Goal: Transaction & Acquisition: Purchase product/service

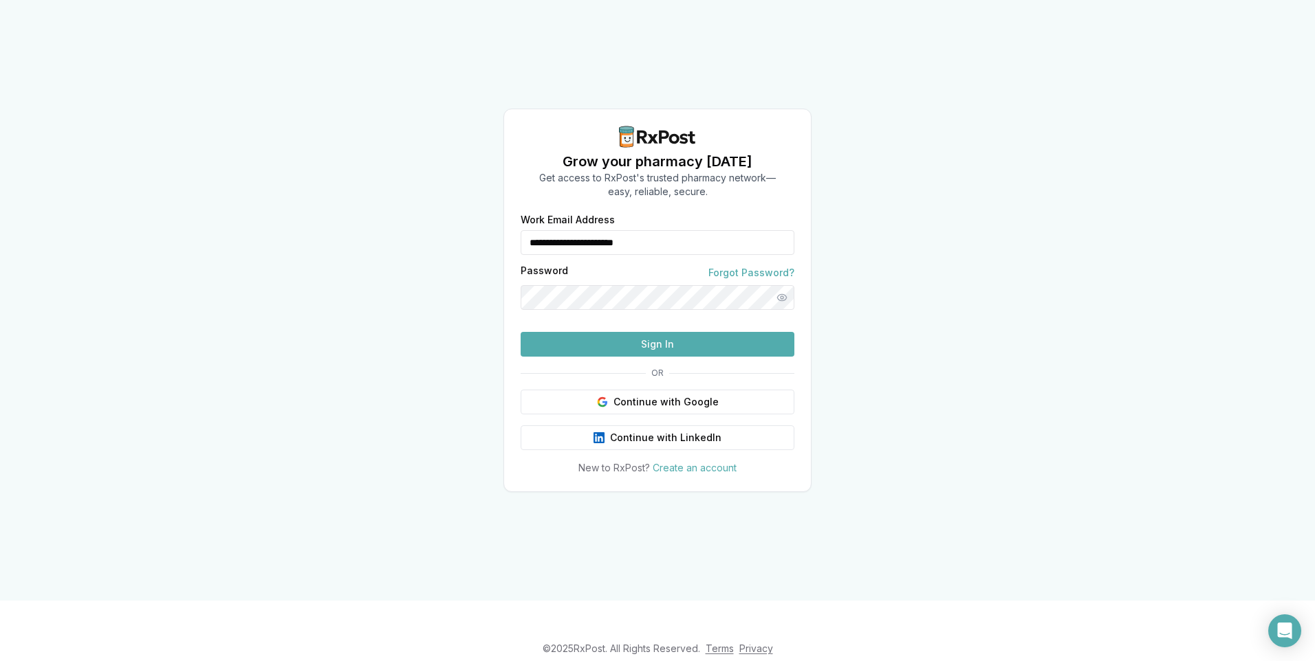
click at [678, 351] on button "Sign In" at bounding box center [657, 344] width 274 height 25
type input "**********"
click at [610, 344] on button "Sign In" at bounding box center [657, 344] width 274 height 25
type input "**********"
click at [693, 349] on button "Sign In" at bounding box center [657, 344] width 274 height 25
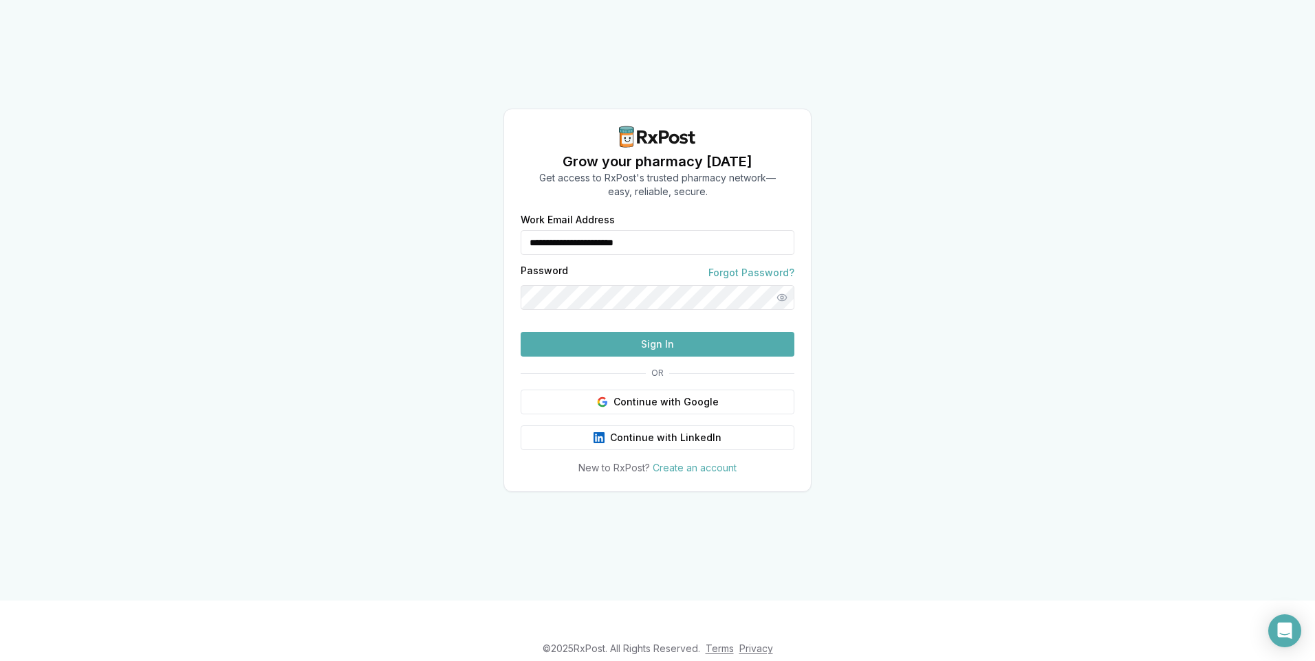
click at [690, 357] on button "Sign In" at bounding box center [657, 344] width 274 height 25
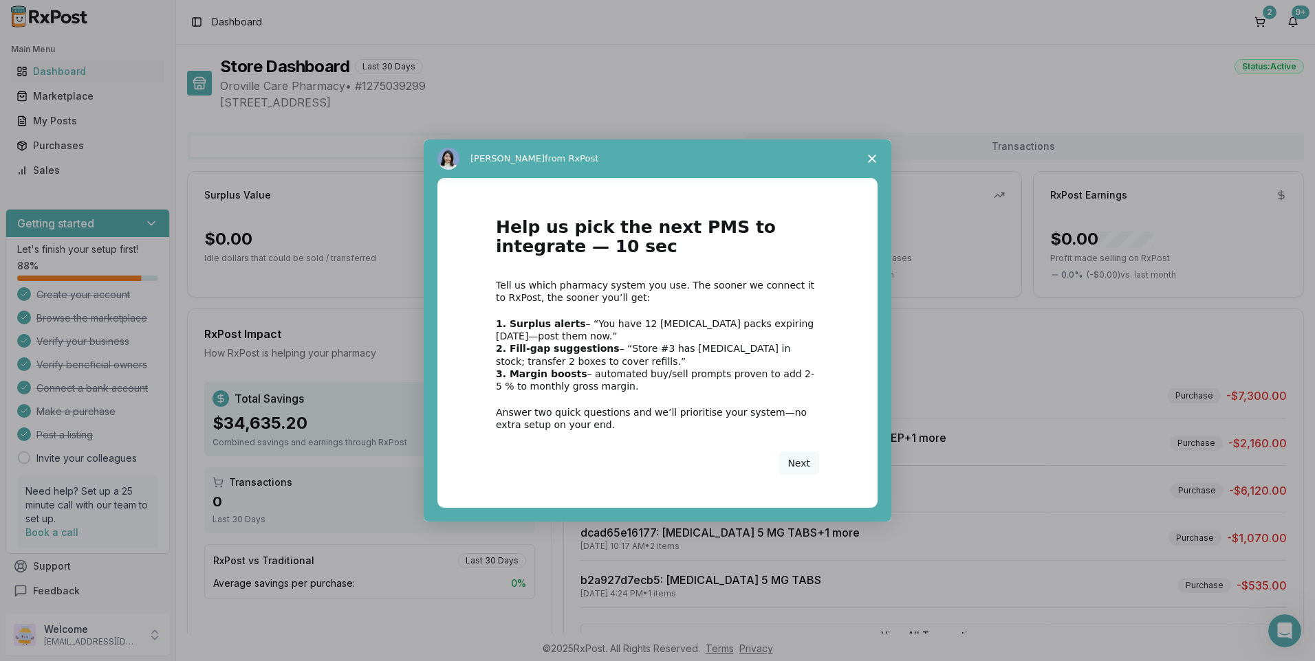
click at [870, 155] on icon "Close survey" at bounding box center [872, 159] width 8 height 8
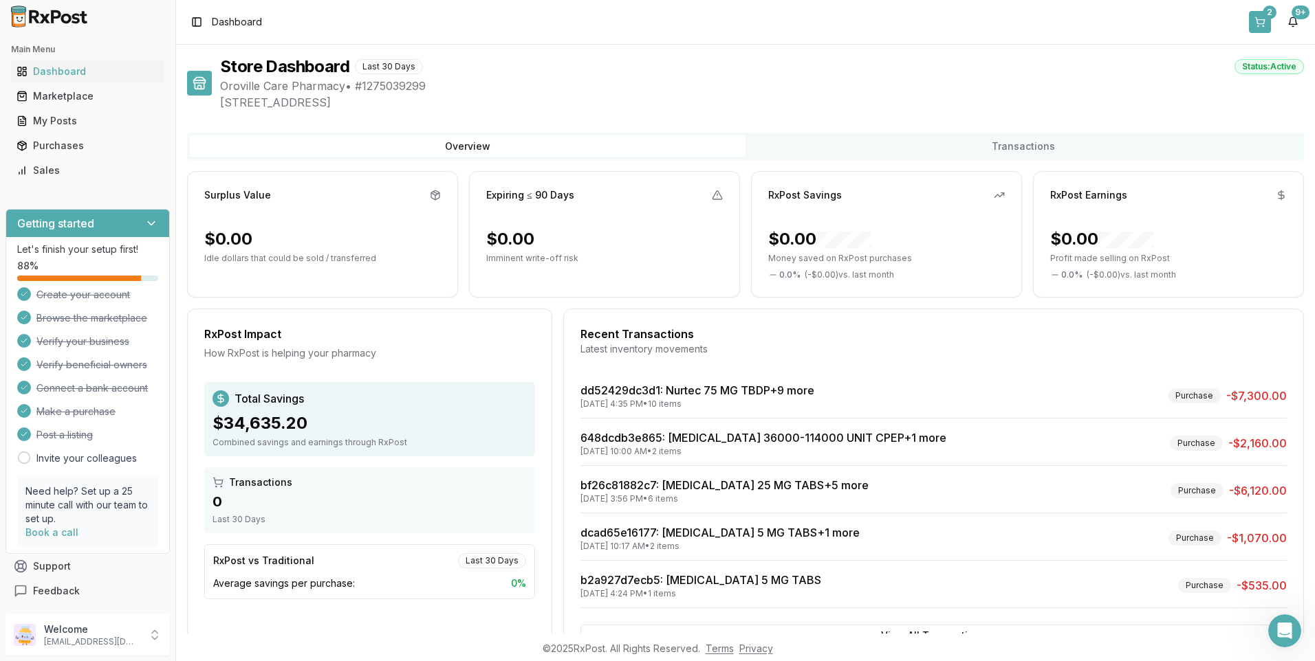
click at [1262, 23] on button "2" at bounding box center [1260, 22] width 22 height 22
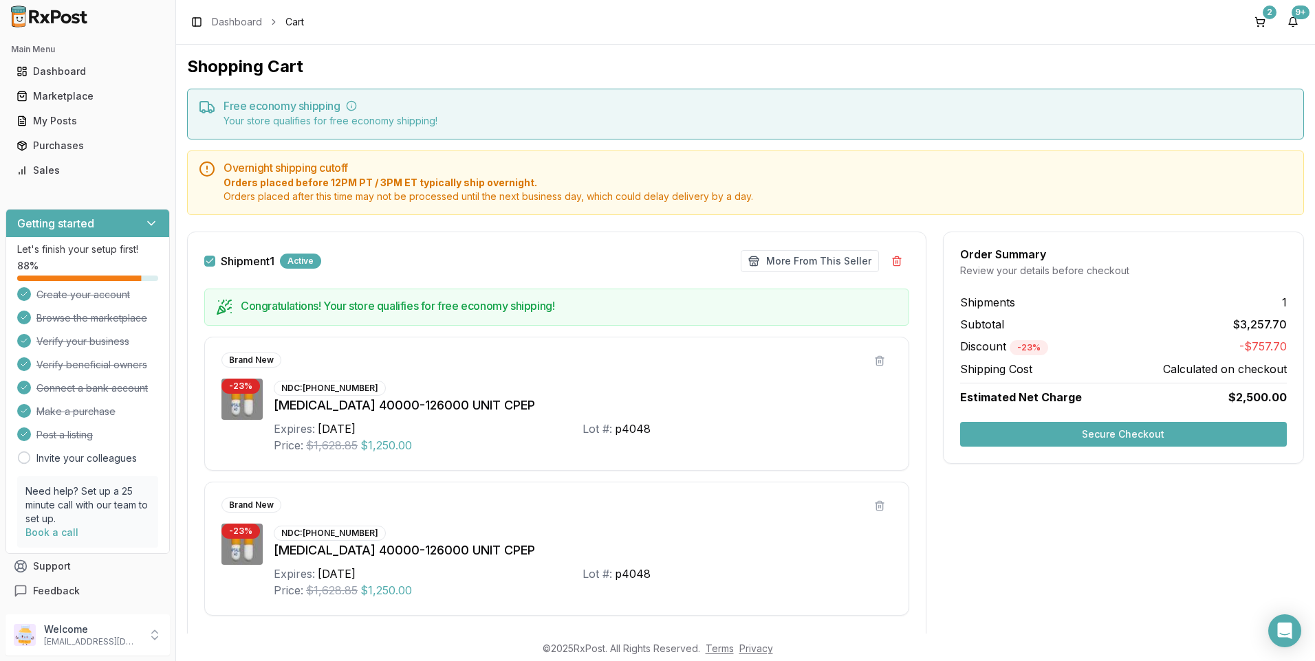
click at [1079, 437] on button "Secure Checkout" at bounding box center [1123, 434] width 327 height 25
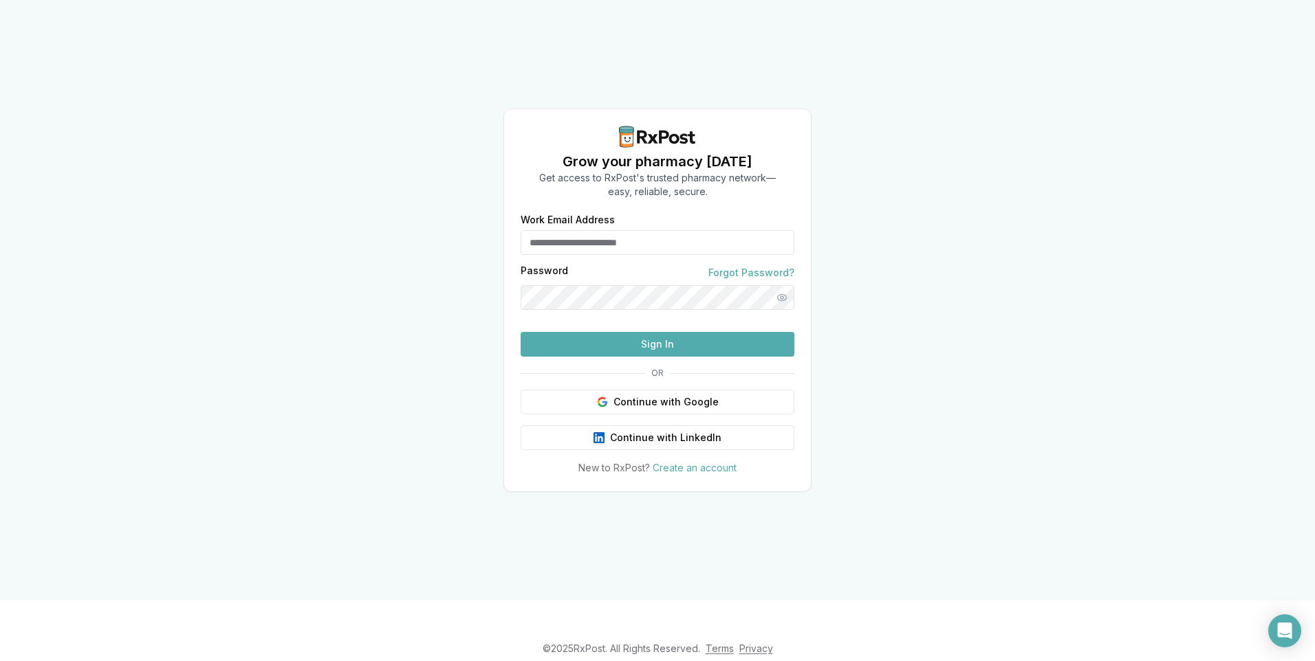
type input "**********"
click at [651, 357] on button "Sign In" at bounding box center [657, 344] width 274 height 25
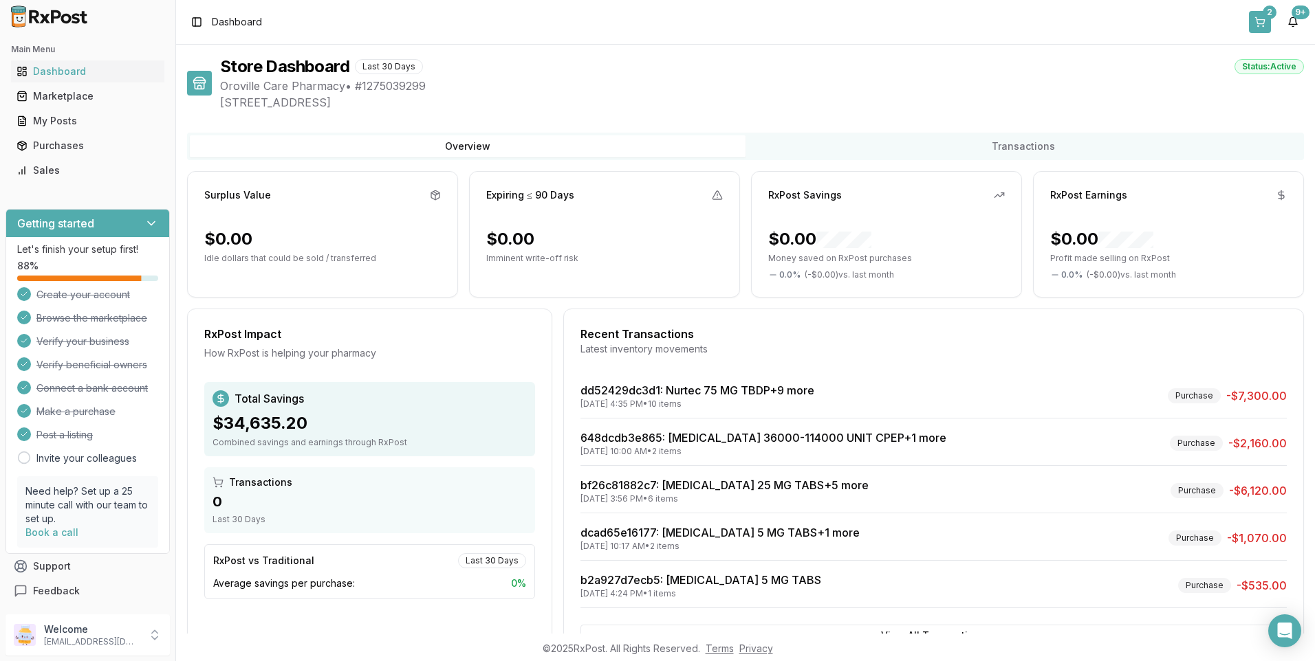
click at [1264, 19] on button "2" at bounding box center [1260, 22] width 22 height 22
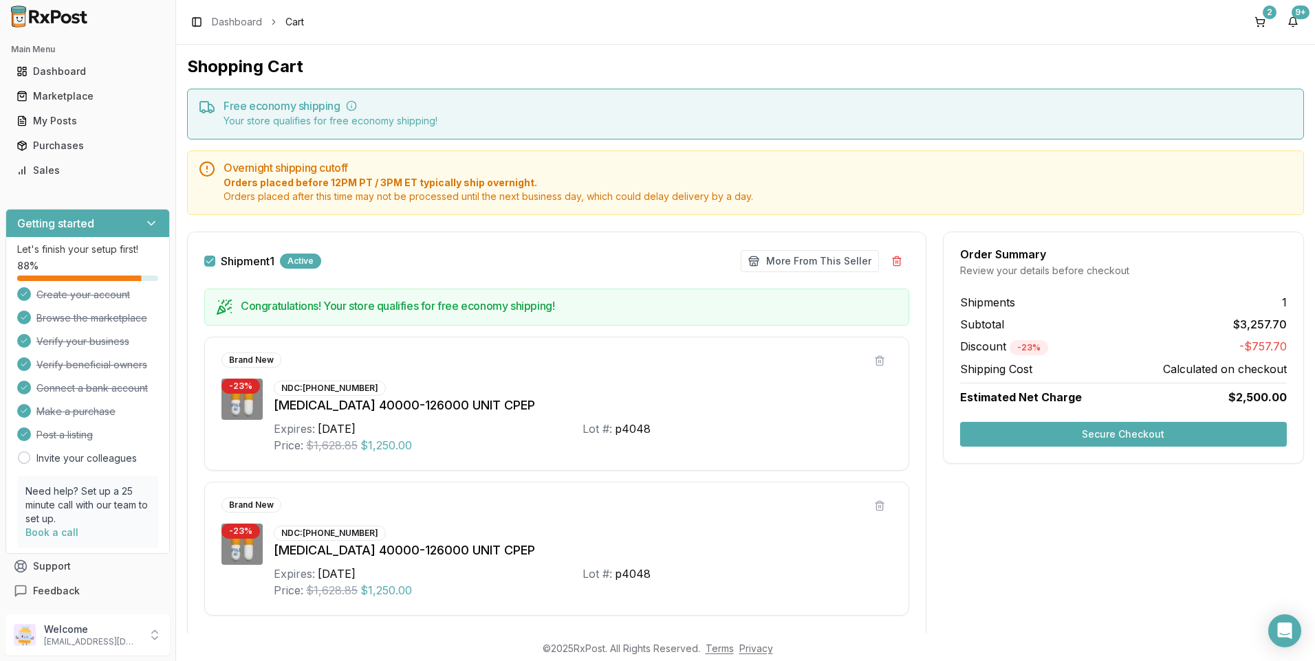
click at [1097, 441] on button "Secure Checkout" at bounding box center [1123, 434] width 327 height 25
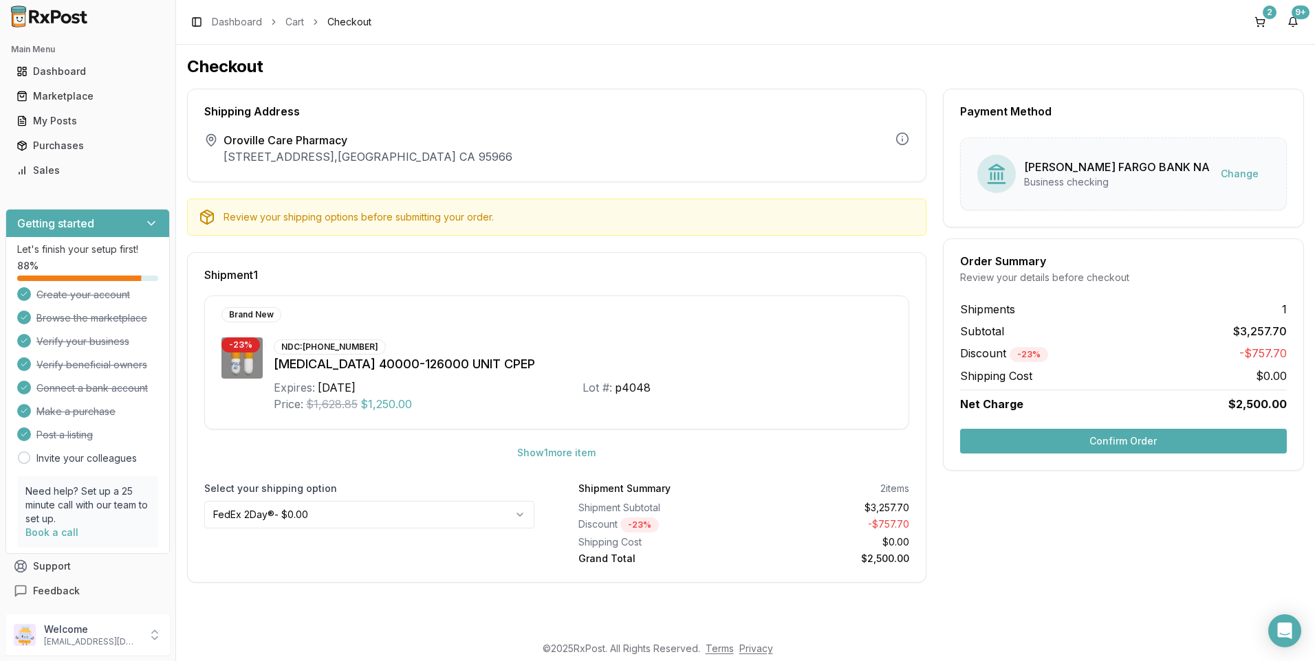
click at [1097, 441] on button "Confirm Order" at bounding box center [1123, 441] width 327 height 25
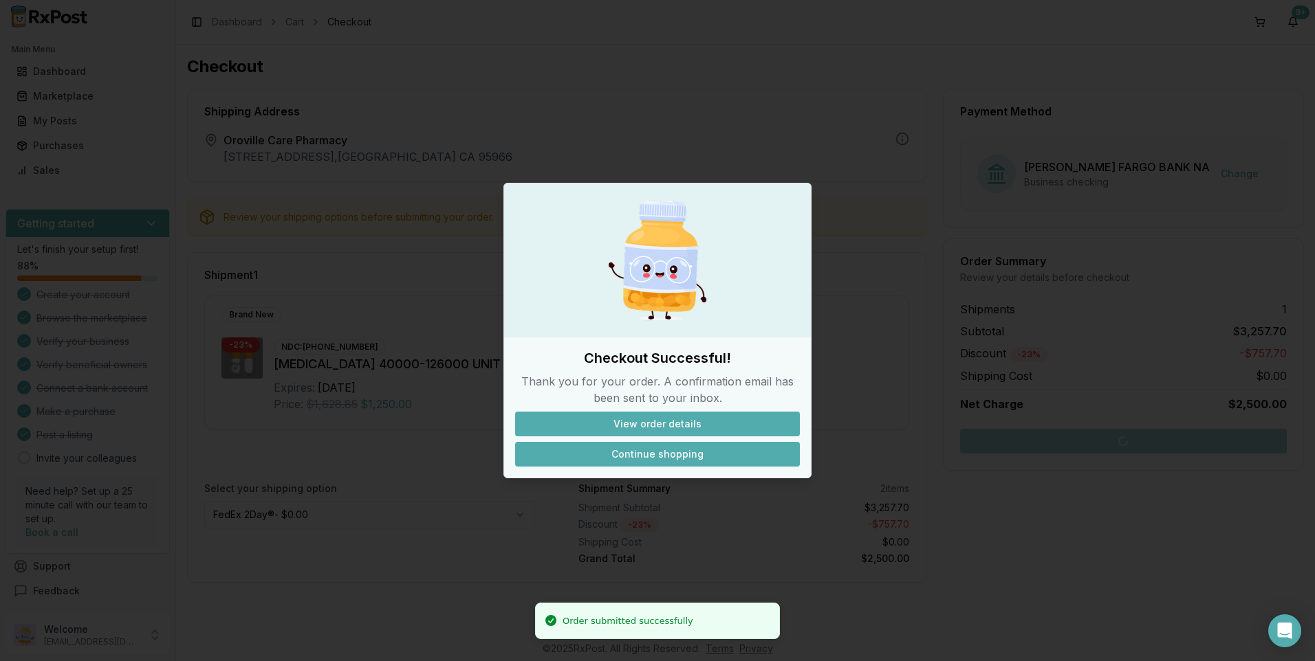
click at [695, 450] on button "Continue shopping" at bounding box center [657, 454] width 285 height 25
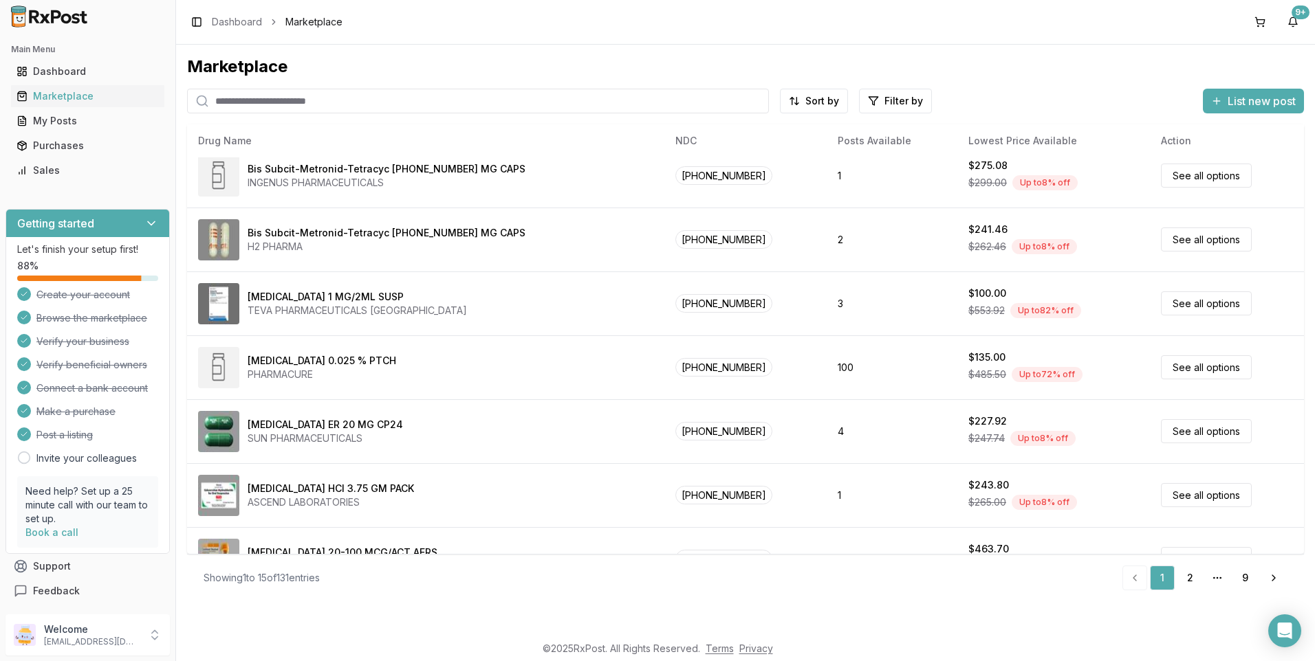
scroll to position [550, 0]
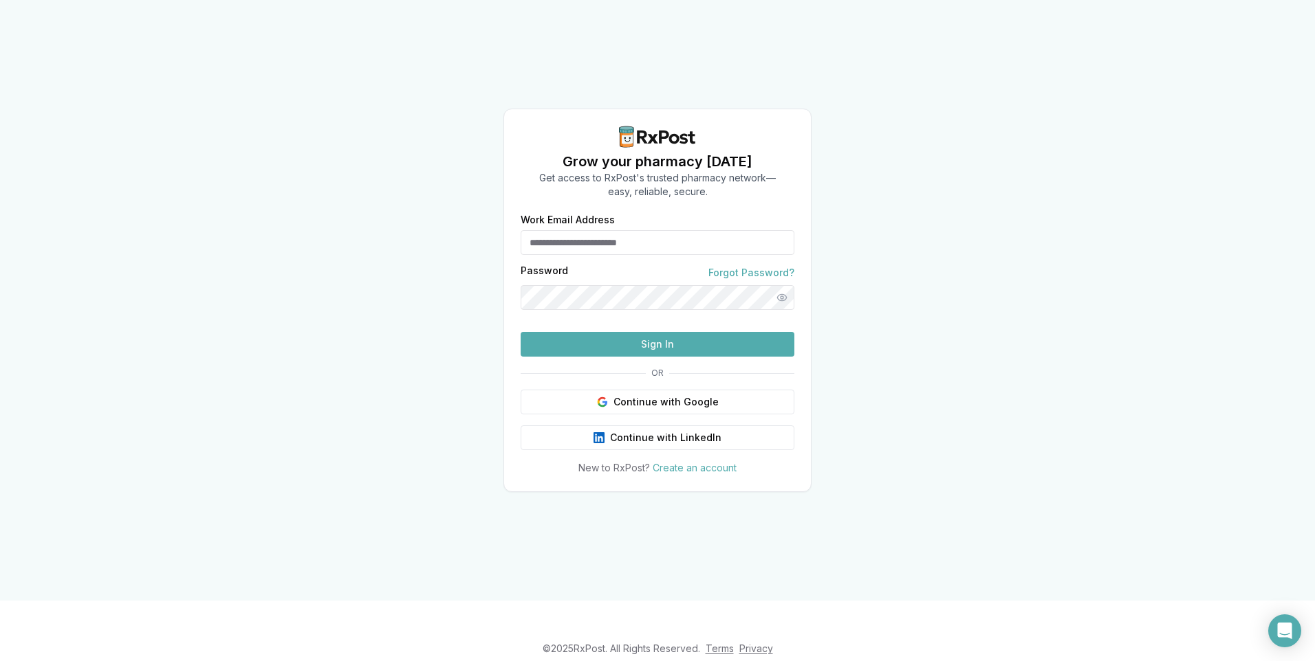
type input "**********"
click at [633, 357] on button "Sign In" at bounding box center [657, 344] width 274 height 25
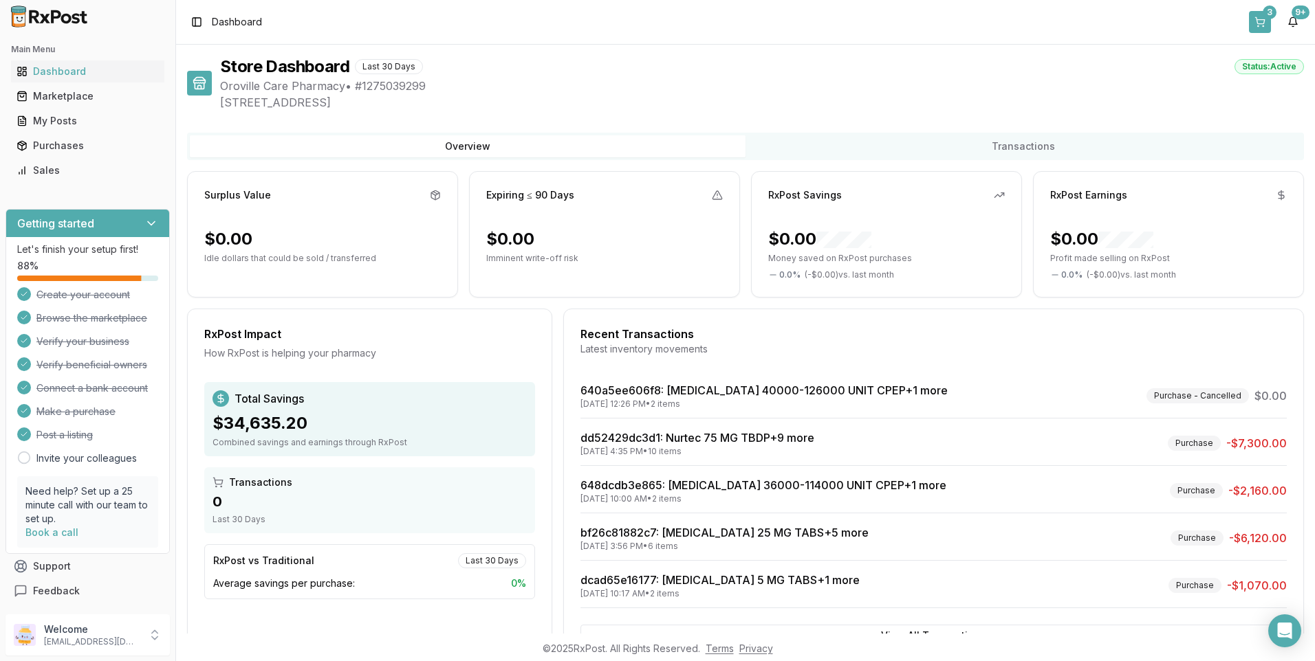
click at [1260, 18] on button "3" at bounding box center [1260, 22] width 22 height 22
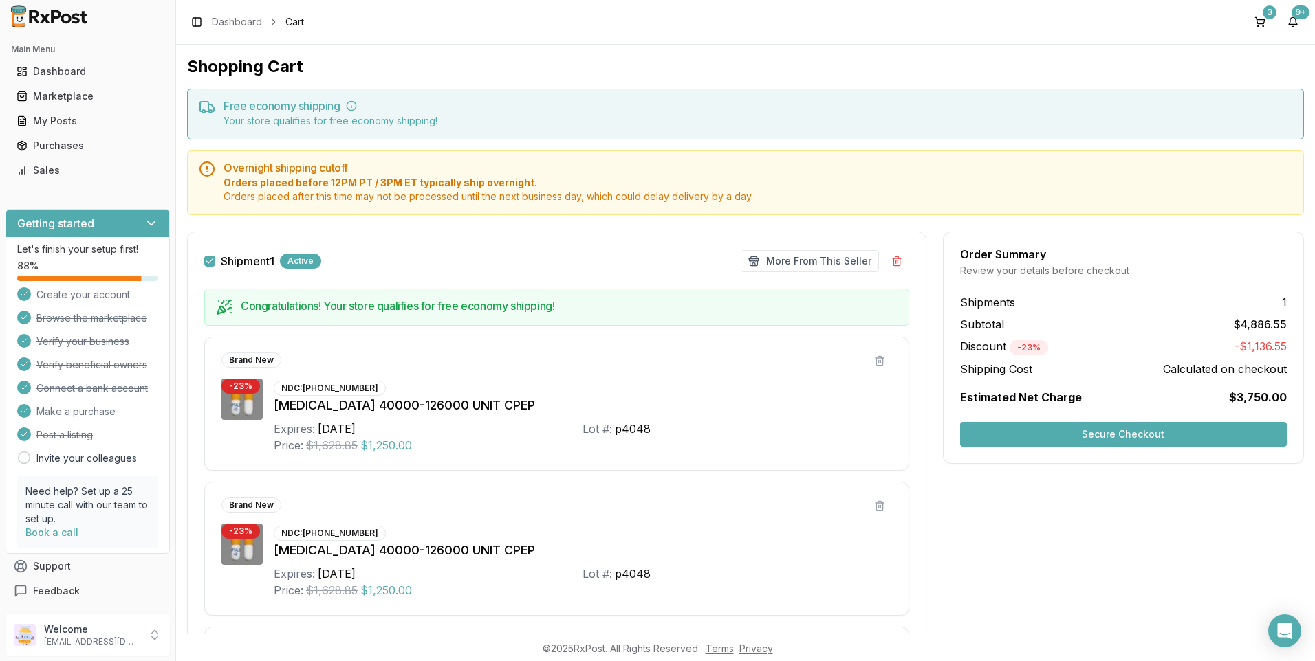
click at [1197, 437] on button "Secure Checkout" at bounding box center [1123, 434] width 327 height 25
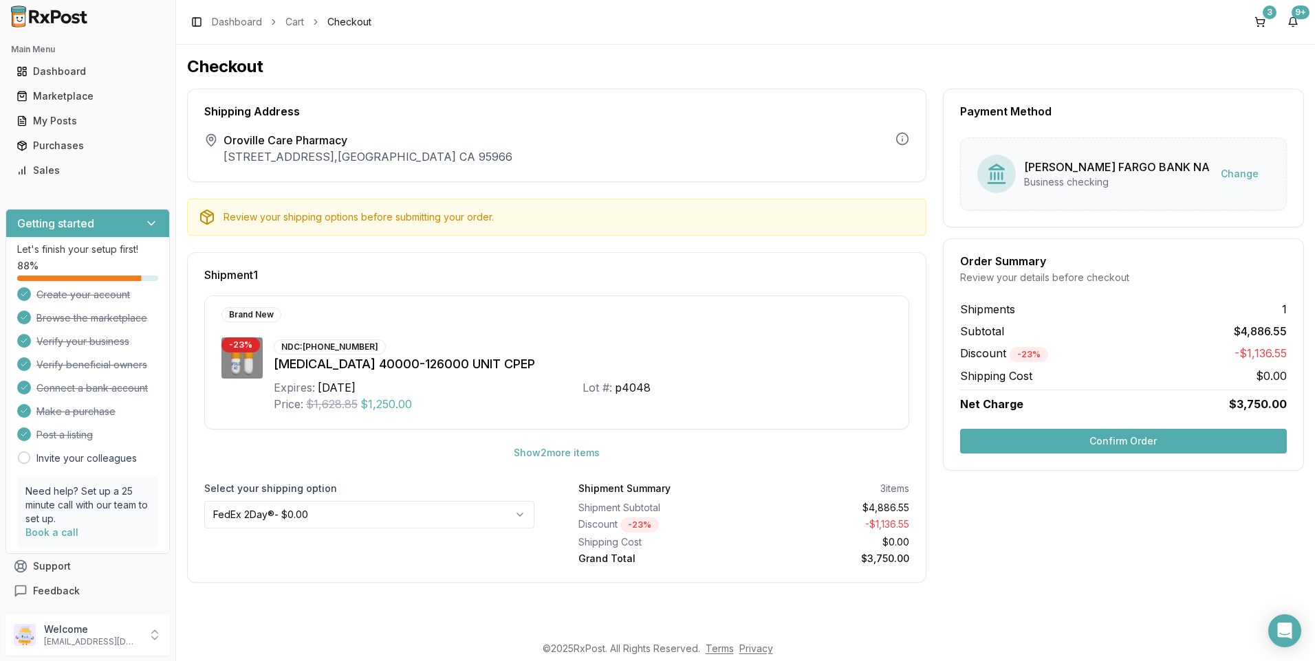
click at [1128, 446] on button "Confirm Order" at bounding box center [1123, 441] width 327 height 25
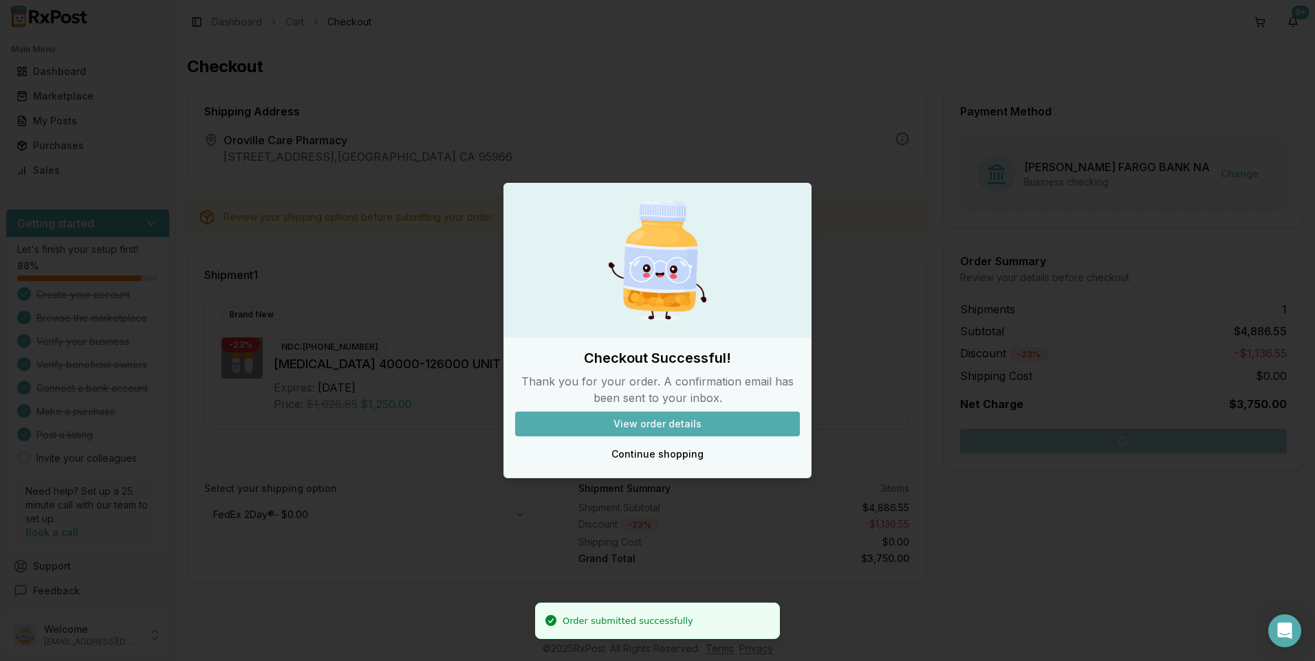
click at [919, 395] on div at bounding box center [657, 330] width 1315 height 661
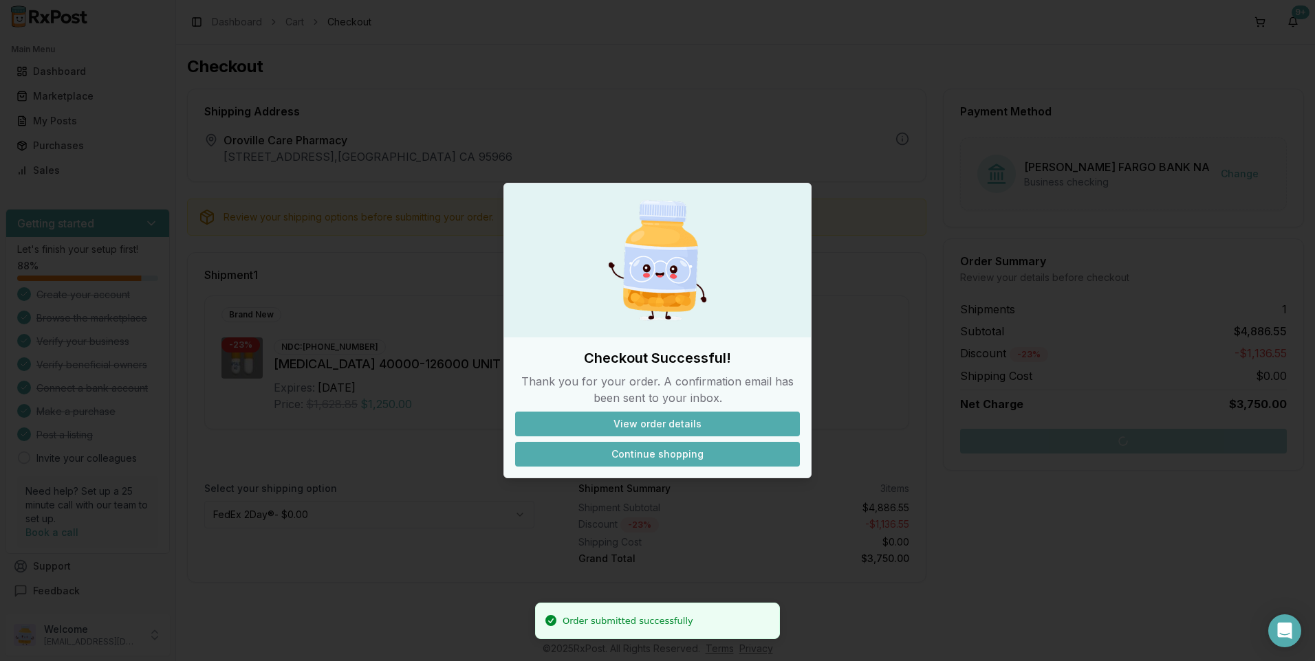
click at [687, 454] on button "Continue shopping" at bounding box center [657, 454] width 285 height 25
